Goal: Task Accomplishment & Management: Use online tool/utility

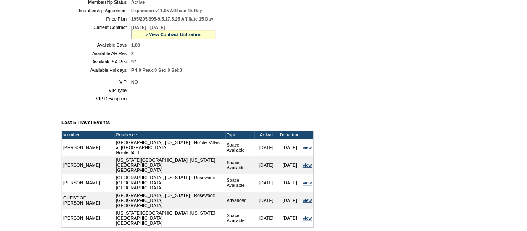
scroll to position [378, 0]
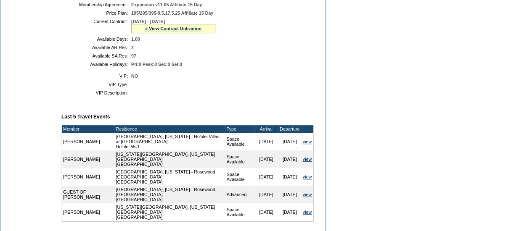
scroll to position [126, 0]
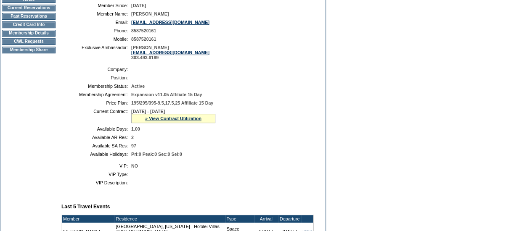
click at [28, 45] on td "CWL Requests" at bounding box center [28, 41] width 53 height 7
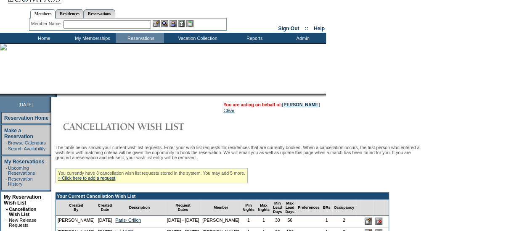
scroll to position [168, 0]
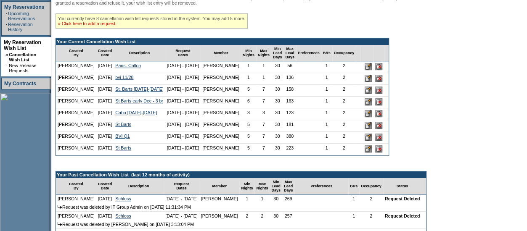
click at [92, 26] on link "» Click here to add a request" at bounding box center [86, 23] width 57 height 5
